Goal: Information Seeking & Learning: Learn about a topic

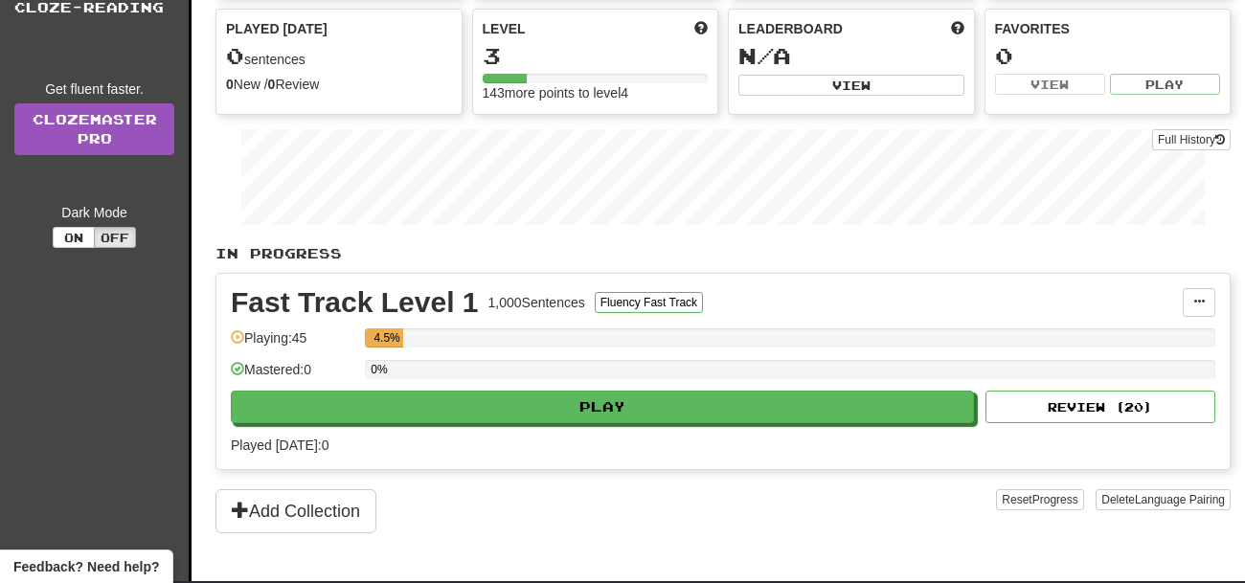
scroll to position [204, 0]
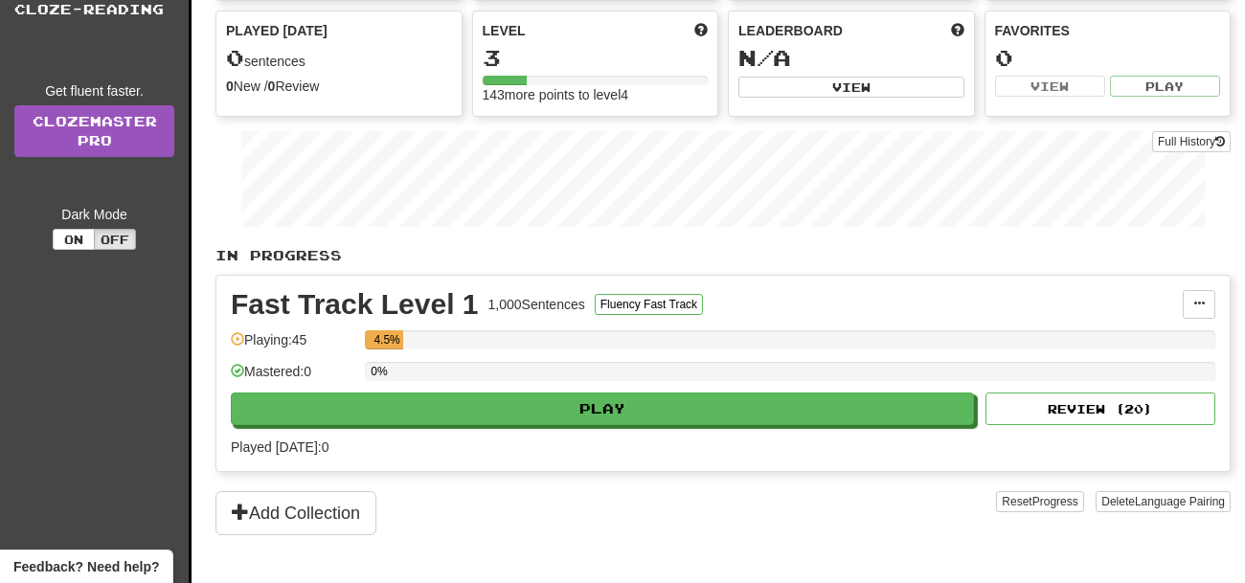
click at [603, 439] on div "Played [DATE]: 0" at bounding box center [723, 447] width 984 height 19
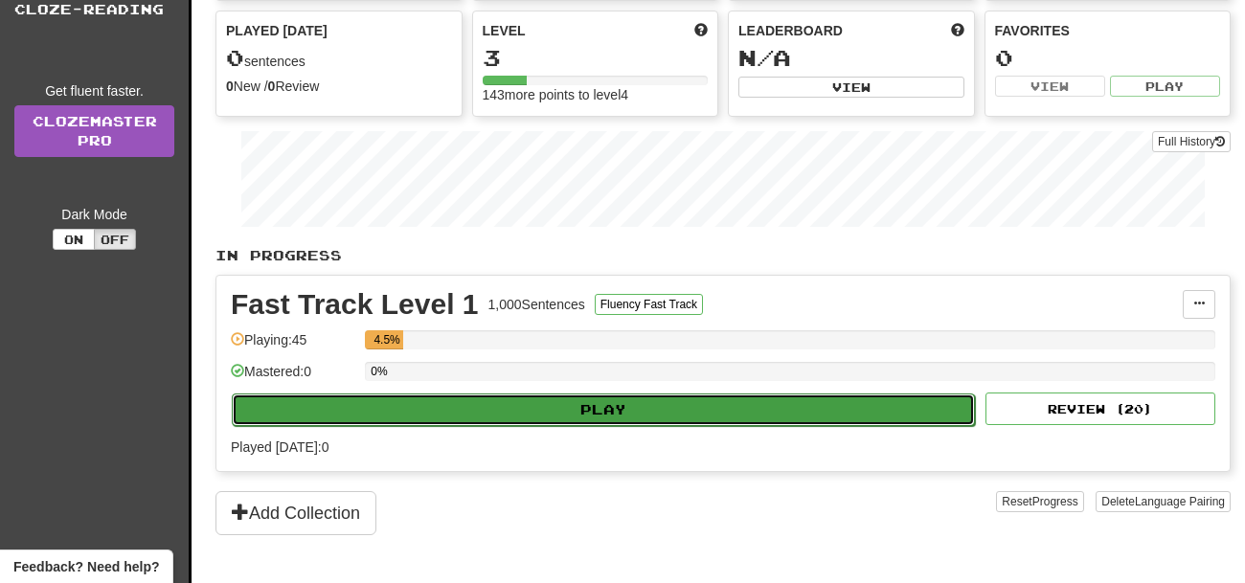
click at [596, 411] on button "Play" at bounding box center [603, 409] width 743 height 33
select select "**"
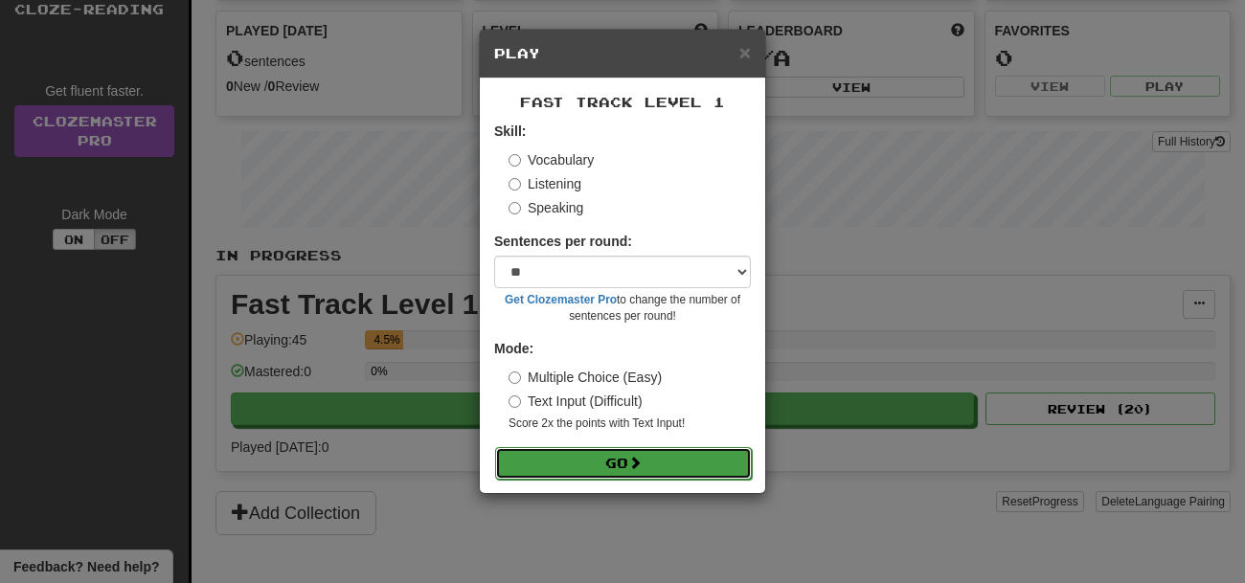
click at [659, 477] on button "Go" at bounding box center [623, 463] width 257 height 33
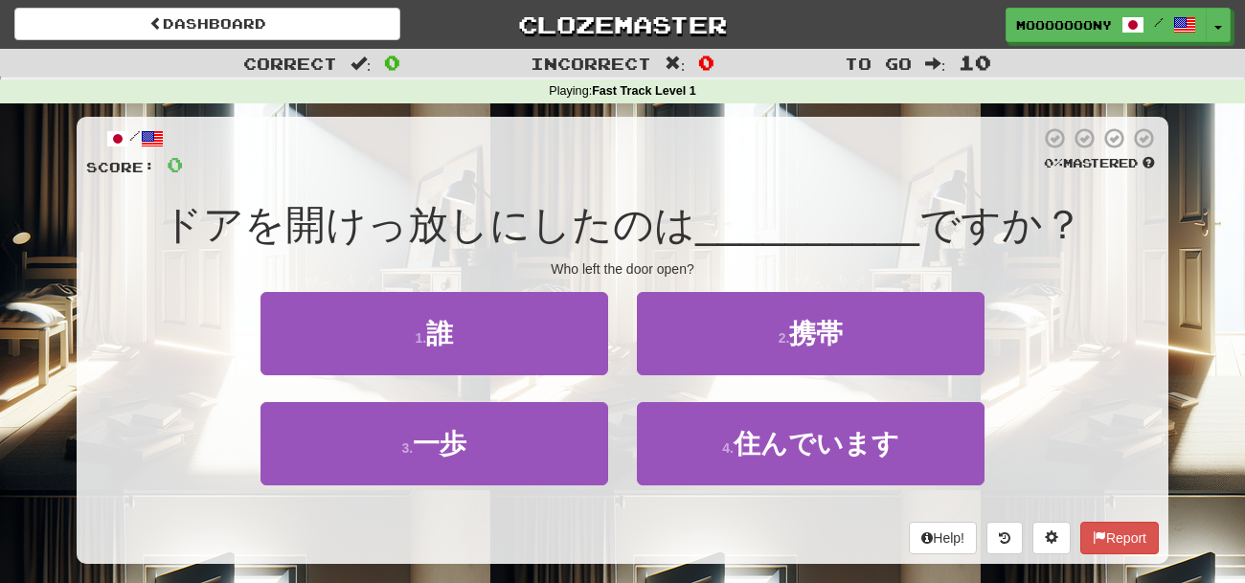
click at [298, 230] on span "ドアを開けっ放しにしたのは" at bounding box center [428, 224] width 533 height 45
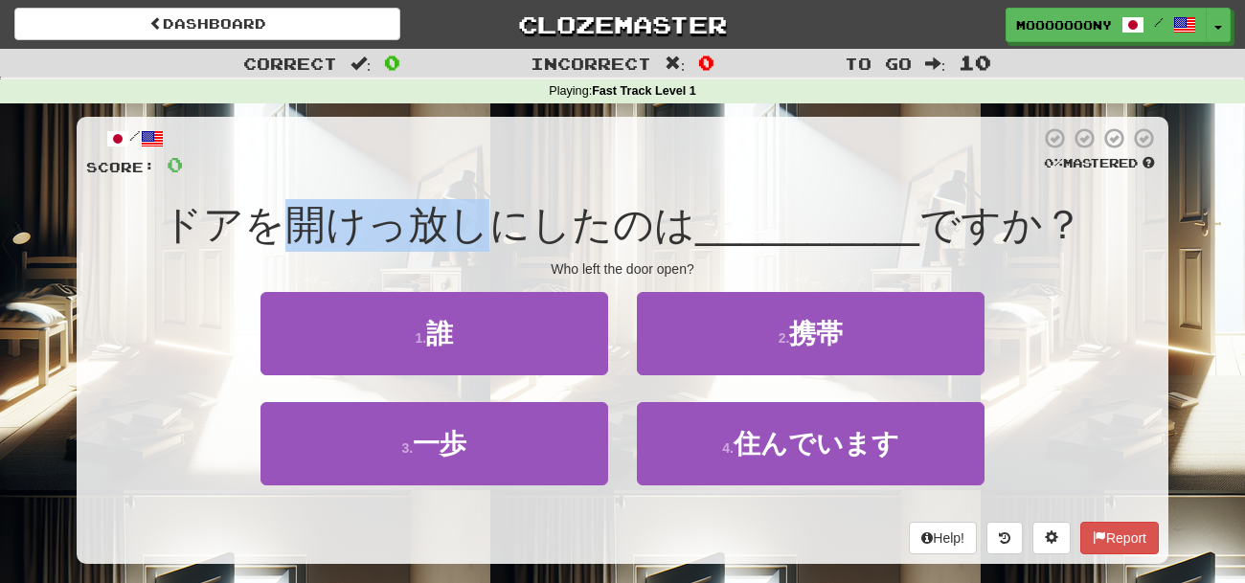
click at [298, 230] on span "ドアを開けっ放しにしたのは" at bounding box center [428, 224] width 533 height 45
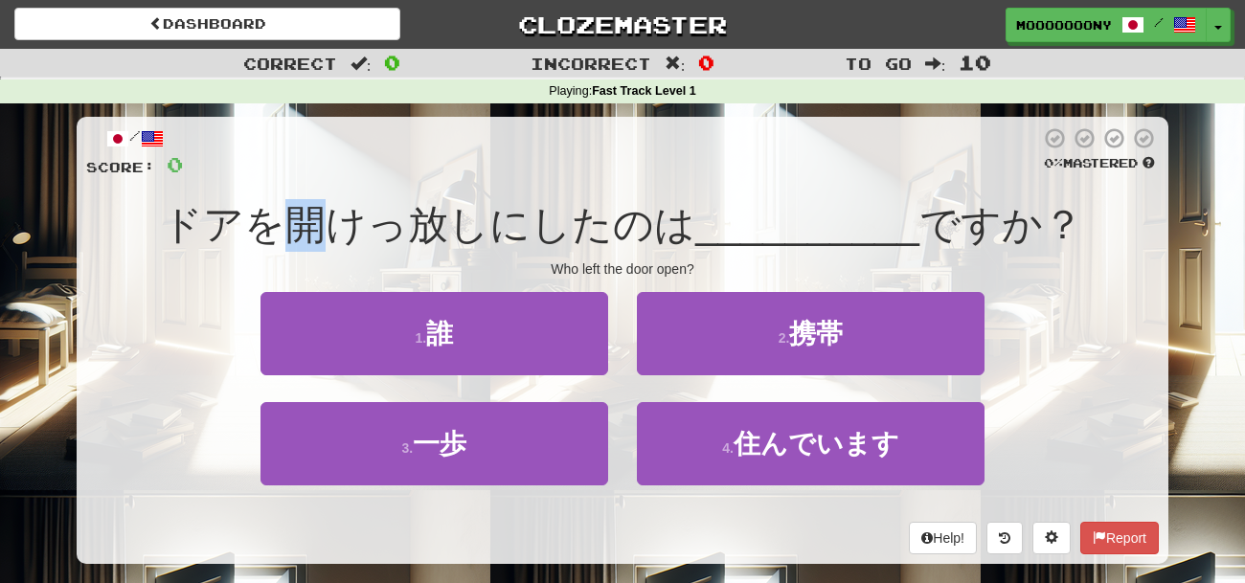
drag, startPoint x: 294, startPoint y: 221, endPoint x: 315, endPoint y: 221, distance: 21.1
click at [315, 221] on span "ドアを開けっ放しにしたのは" at bounding box center [428, 224] width 533 height 45
copy span "開"
click at [371, 200] on div "ドアを開けっ放しにしたのは __________ ですか？" at bounding box center [622, 225] width 1072 height 53
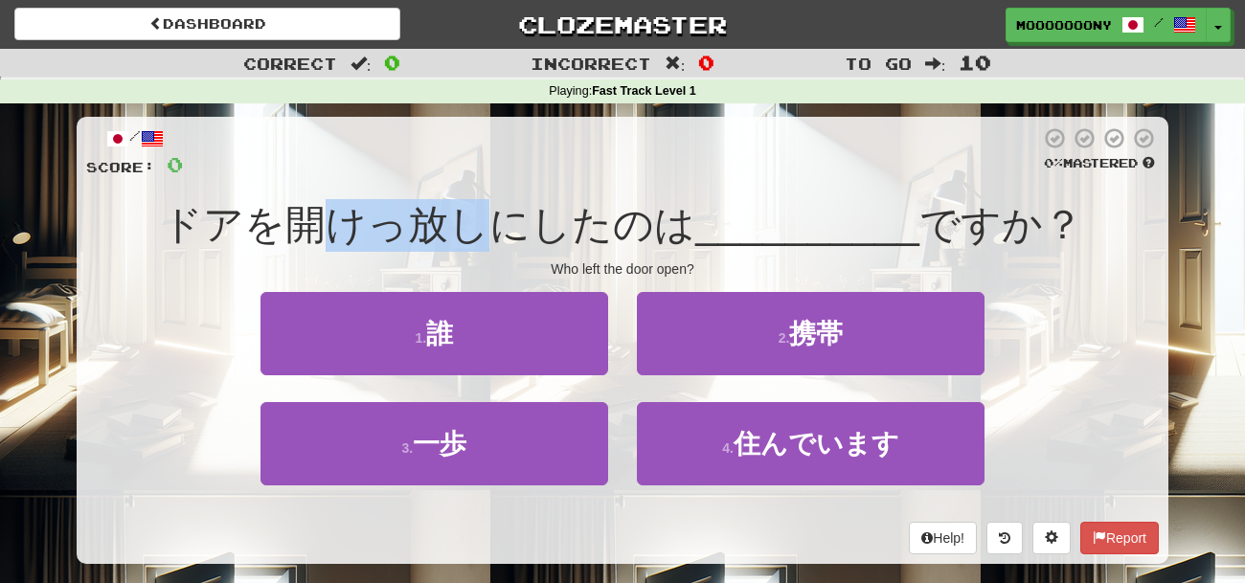
drag, startPoint x: 347, startPoint y: 217, endPoint x: 474, endPoint y: 227, distance: 127.7
click at [474, 227] on span "ドアを開けっ放しにしたのは" at bounding box center [428, 224] width 533 height 45
drag, startPoint x: 294, startPoint y: 224, endPoint x: 480, endPoint y: 227, distance: 185.8
click at [480, 227] on span "ドアを開けっ放しにしたのは" at bounding box center [428, 224] width 533 height 45
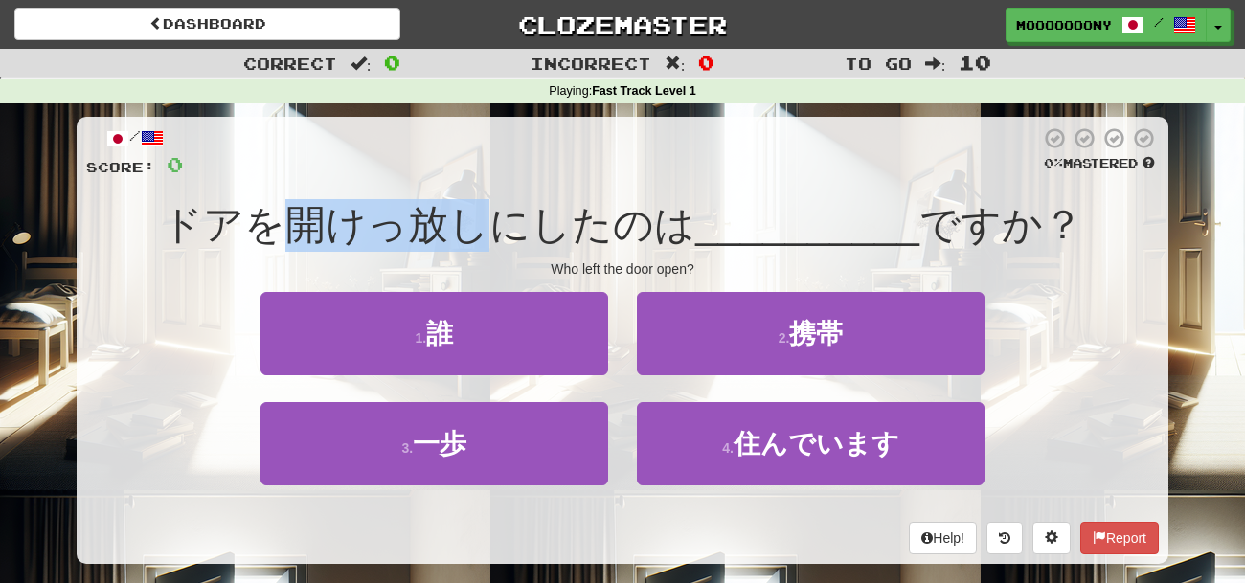
copy span "開けっ放し"
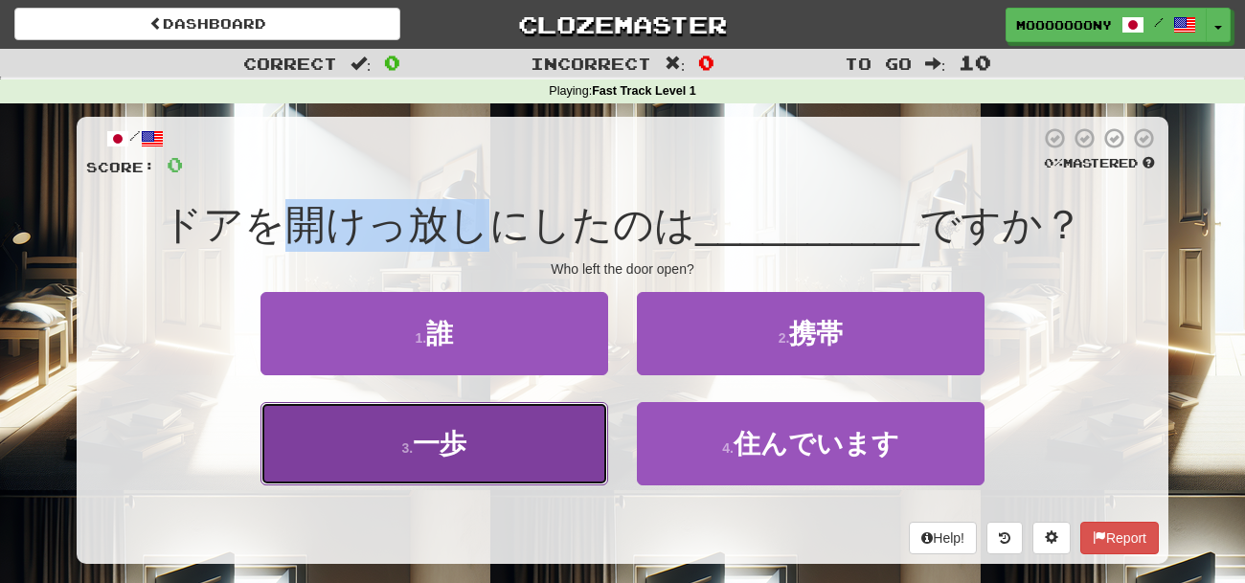
click at [565, 416] on button "3 . 一歩" at bounding box center [434, 443] width 348 height 83
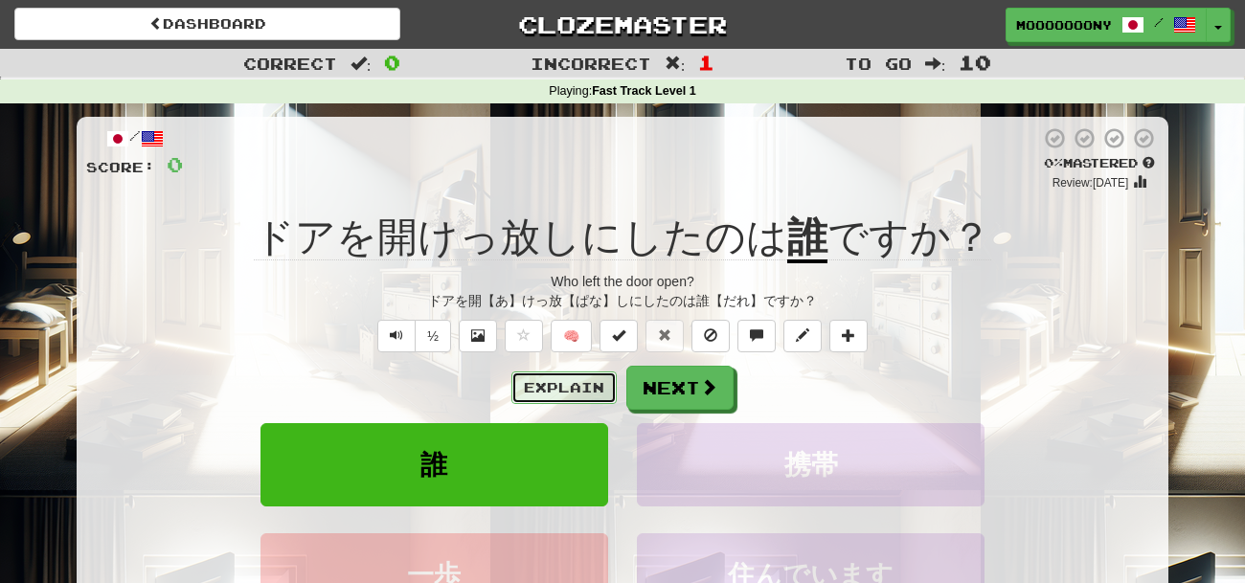
click at [564, 397] on button "Explain" at bounding box center [563, 387] width 105 height 33
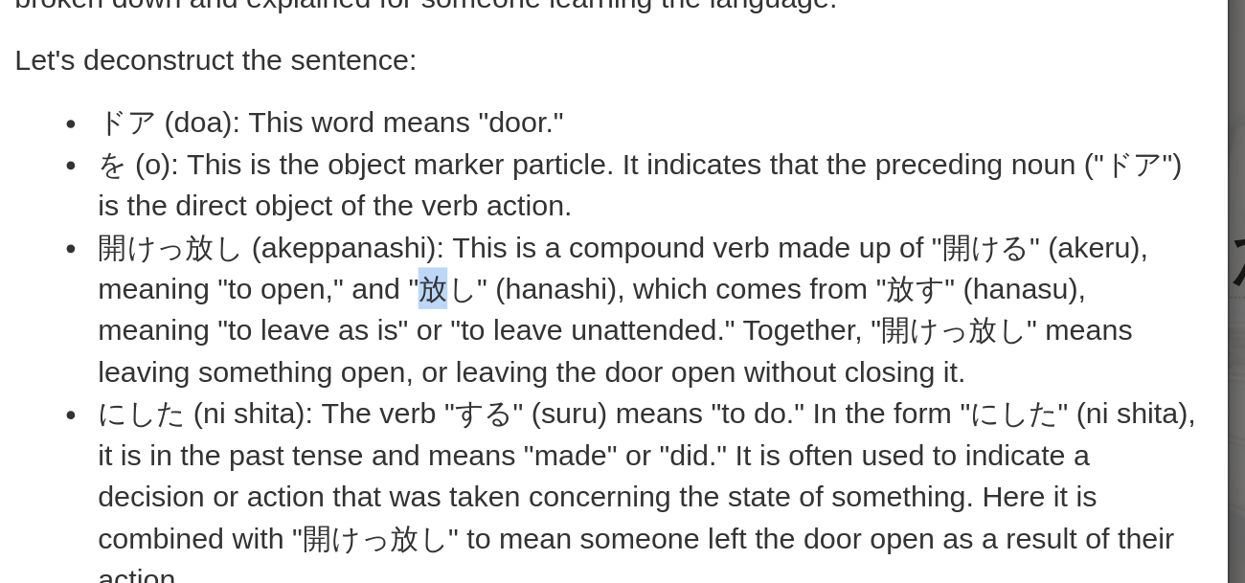
click at [546, 257] on li "開けっ放し (akeppanashi): This is a compound verb made up of "開ける" (akeru), meaning …" at bounding box center [642, 265] width 506 height 77
copy li "放"
click at [646, 218] on li "を (o): This is the object marker particle. It indicates that the preceding noun…" at bounding box center [642, 208] width 506 height 38
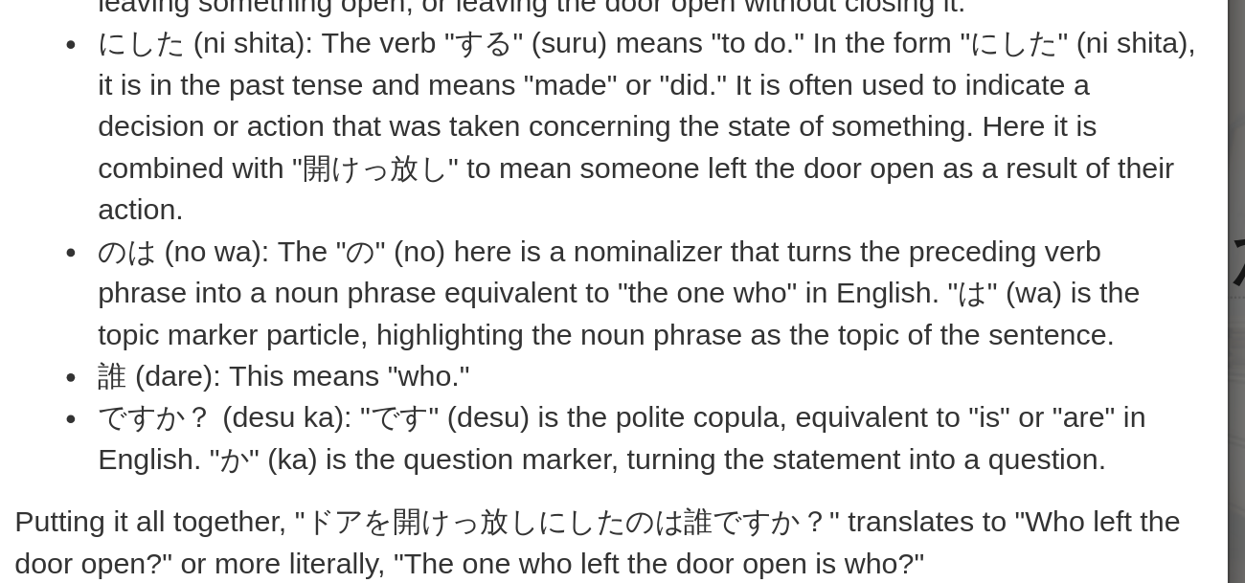
scroll to position [173, 0]
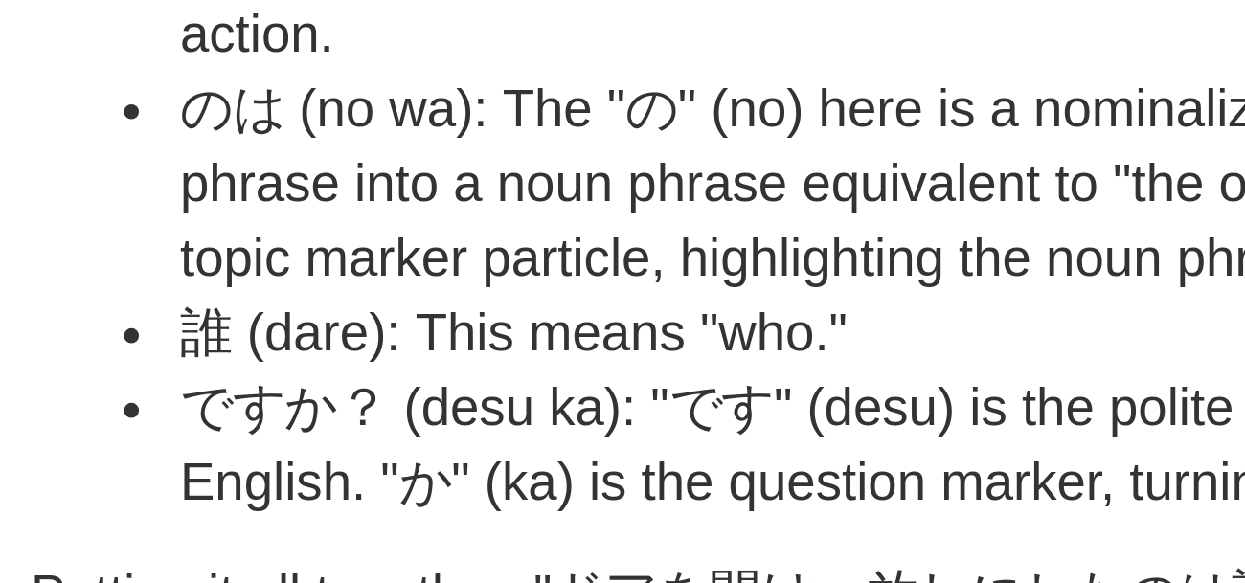
click at [372, 305] on ul "ドア (doa): This word means "door." を (o): This is the object marker particle. It…" at bounding box center [622, 168] width 544 height 345
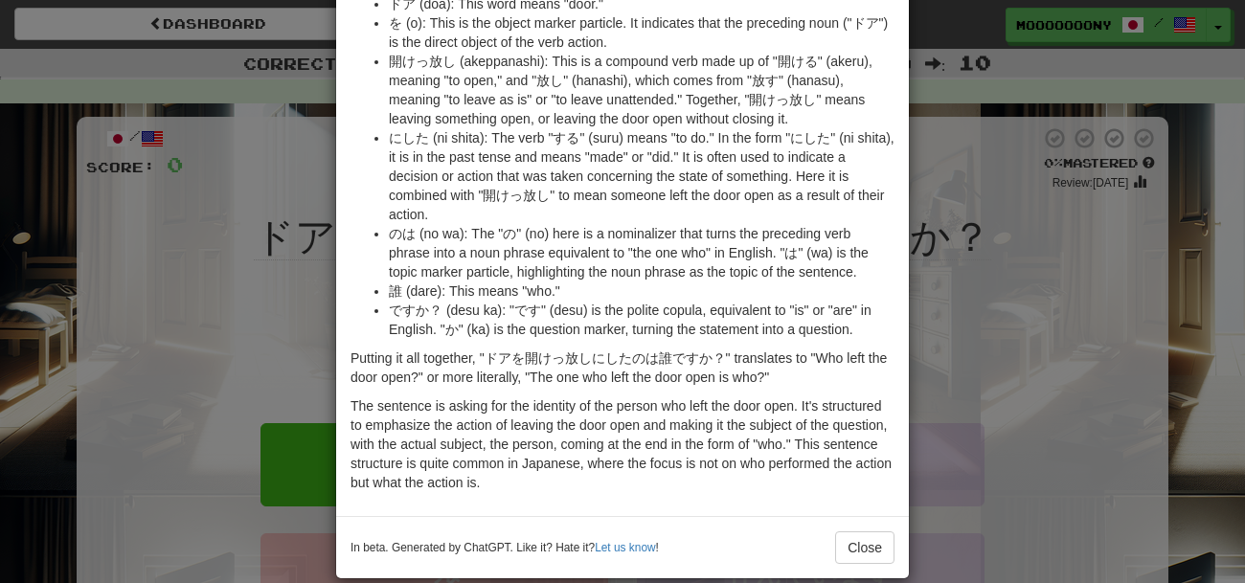
scroll to position [0, 0]
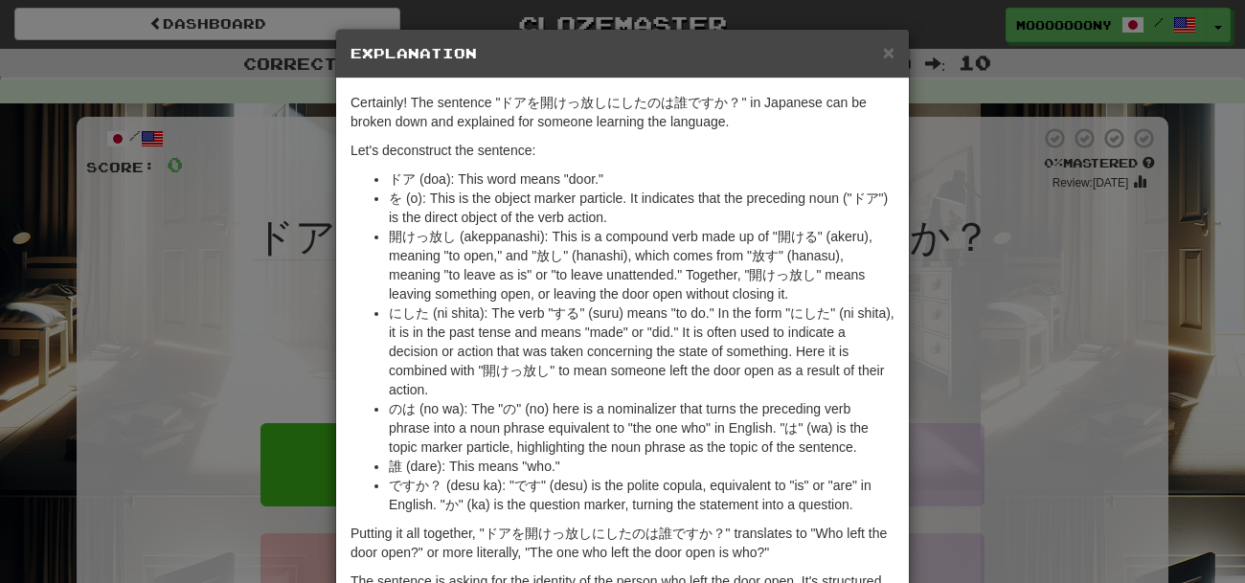
click at [898, 349] on div "Certainly! The sentence "ドアを開けっ放しにしたのは誰ですか？" in Japanese can be broken down and…" at bounding box center [622, 385] width 573 height 613
click at [1096, 326] on div "× Explanation Certainly! The sentence "ドアを開けっ放しにしたのは誰ですか？" in Japanese can be b…" at bounding box center [622, 291] width 1245 height 583
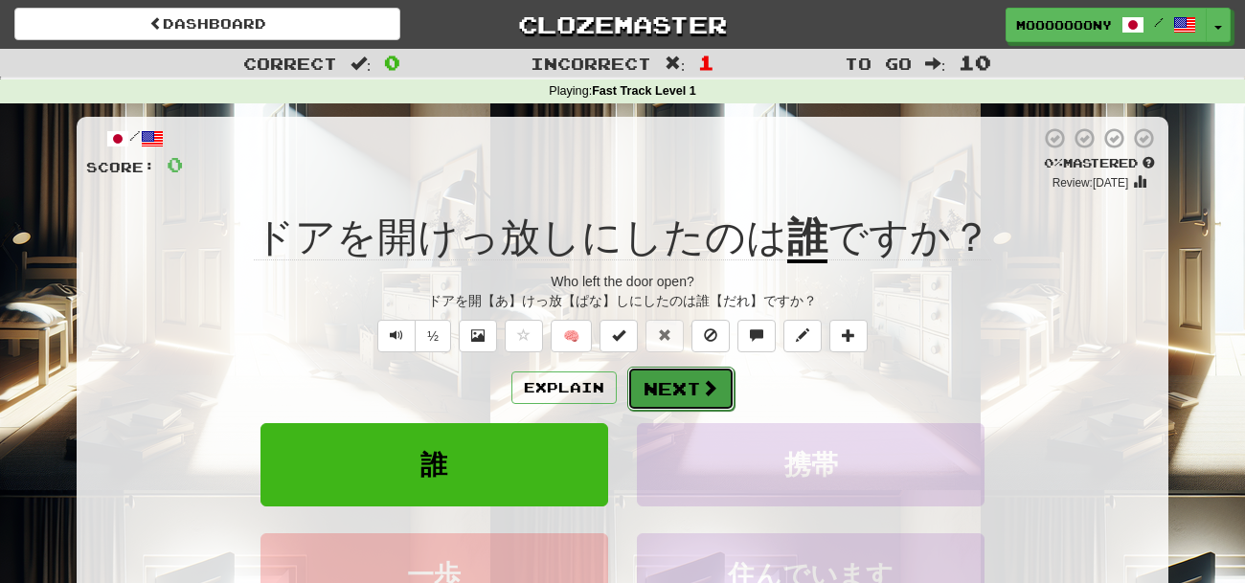
click at [670, 394] on button "Next" at bounding box center [680, 389] width 107 height 44
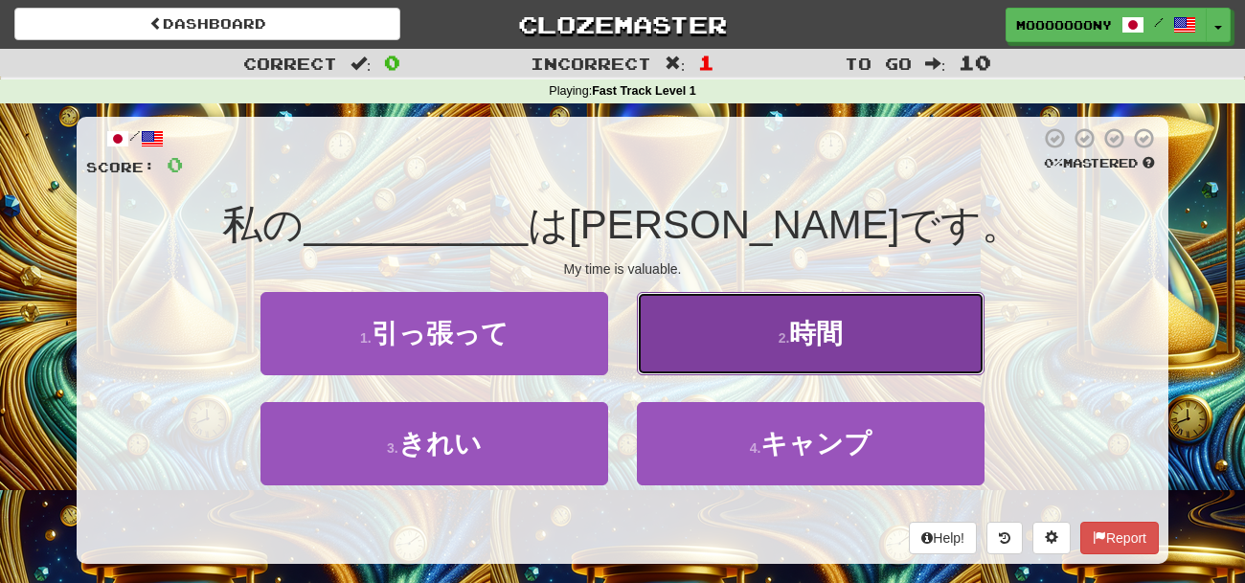
click at [687, 299] on button "2 . 時間" at bounding box center [811, 333] width 348 height 83
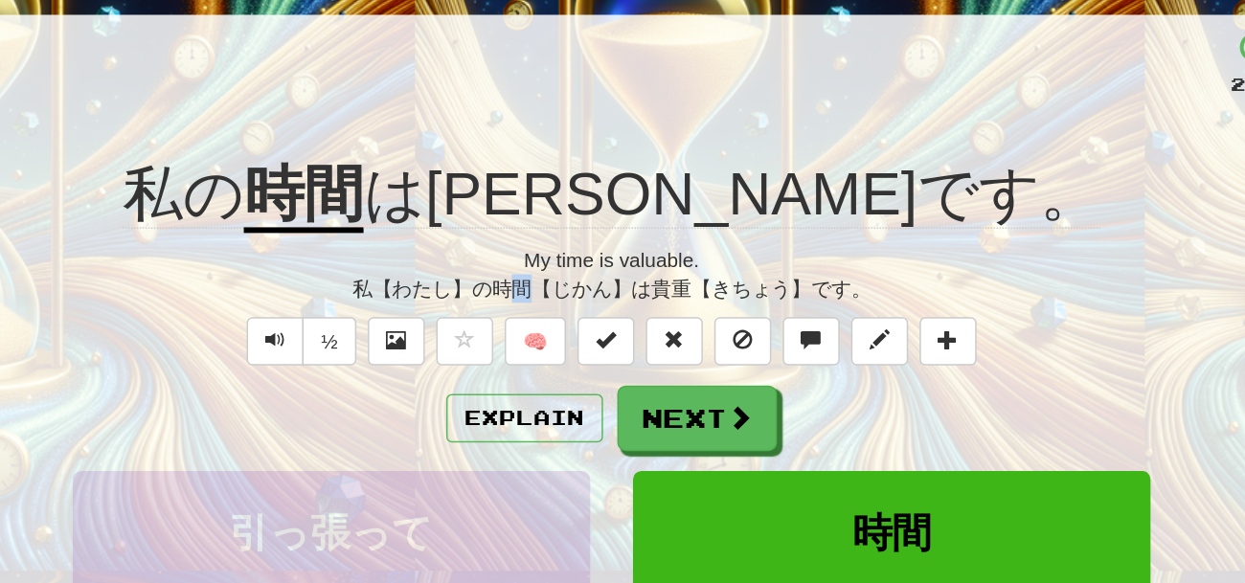
drag, startPoint x: 555, startPoint y: 300, endPoint x: 570, endPoint y: 301, distance: 14.4
click at [570, 301] on div "私【わたし】の時間【じかん】は貴重【きちょう】です。" at bounding box center [622, 300] width 1072 height 19
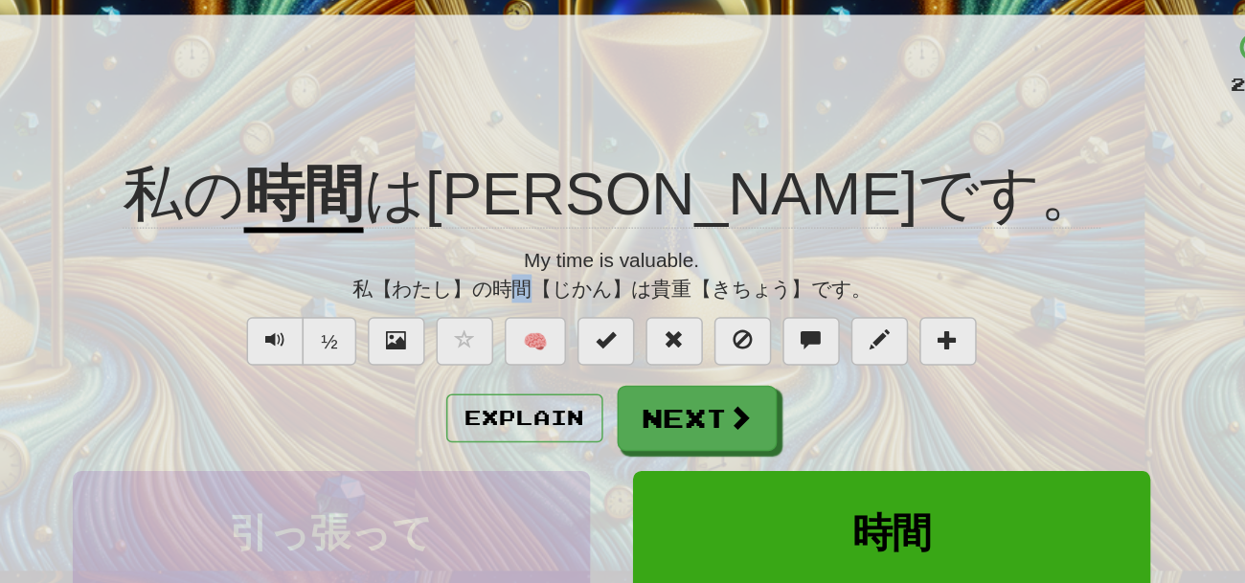
copy div "間"
